Goal: Find specific page/section: Find specific page/section

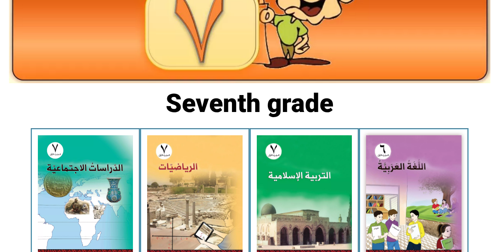
scroll to position [126, 0]
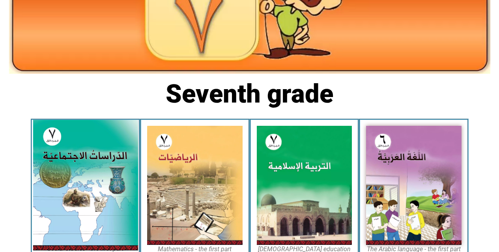
click at [113, 177] on img at bounding box center [85, 185] width 105 height 131
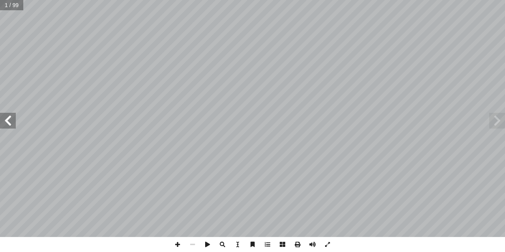
click at [7, 123] on span at bounding box center [8, 121] width 16 height 16
click at [10, 116] on span at bounding box center [8, 121] width 16 height 16
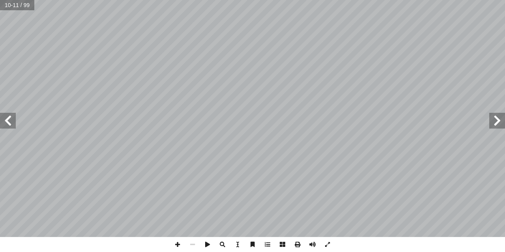
click at [11, 119] on span at bounding box center [8, 121] width 16 height 16
click at [177, 243] on span at bounding box center [177, 244] width 15 height 15
click at [179, 244] on span at bounding box center [177, 244] width 15 height 15
click at [194, 242] on span at bounding box center [192, 244] width 15 height 15
click at [177, 246] on span at bounding box center [177, 244] width 15 height 15
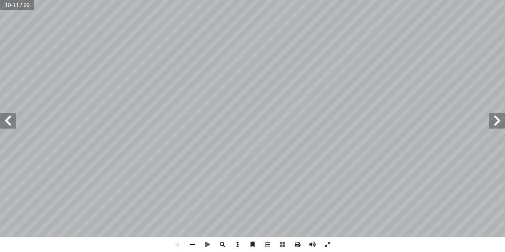
click at [191, 241] on span at bounding box center [192, 244] width 15 height 15
